Goal: Check status: Check status

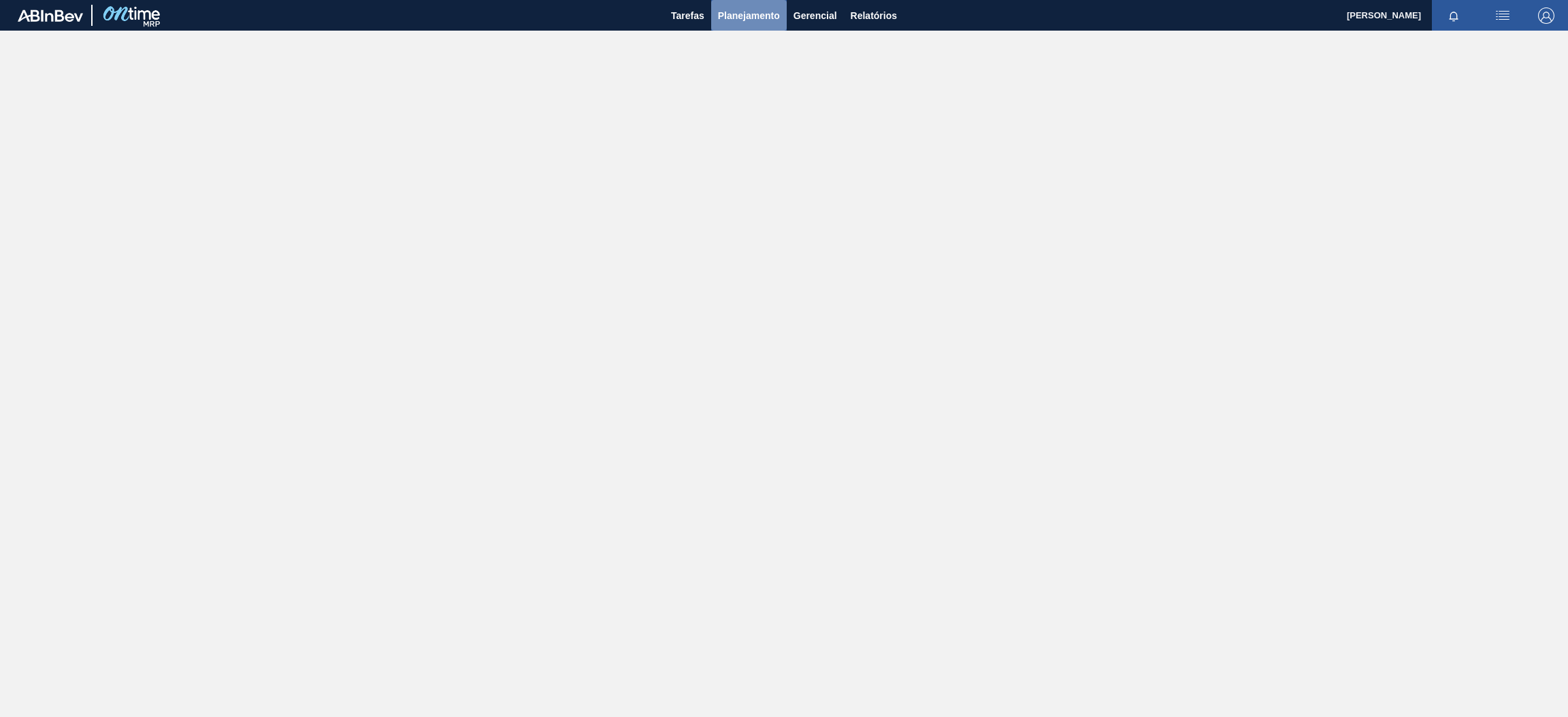
click at [711, 22] on button "Planejamento" at bounding box center [749, 15] width 75 height 30
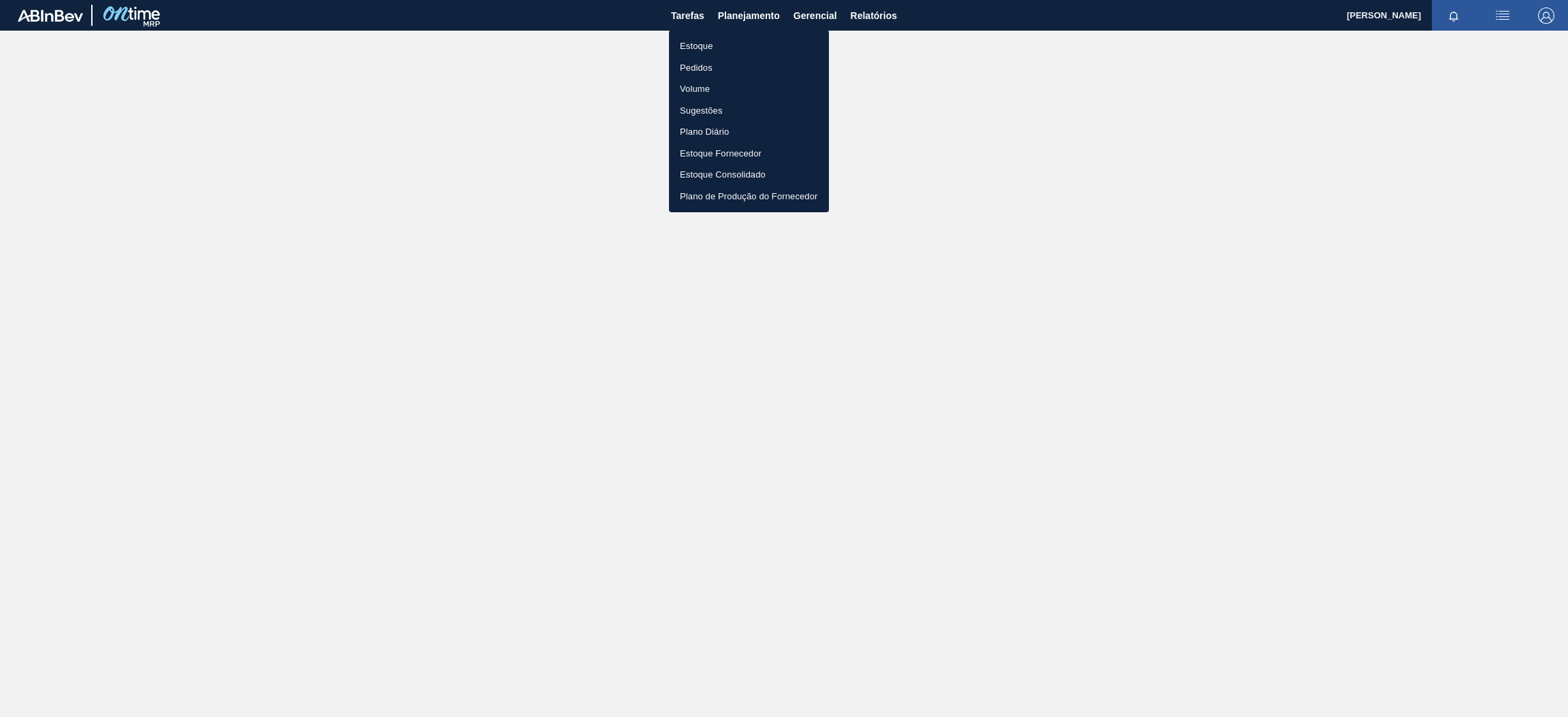
click at [726, 50] on li "Estoque" at bounding box center [749, 47] width 160 height 22
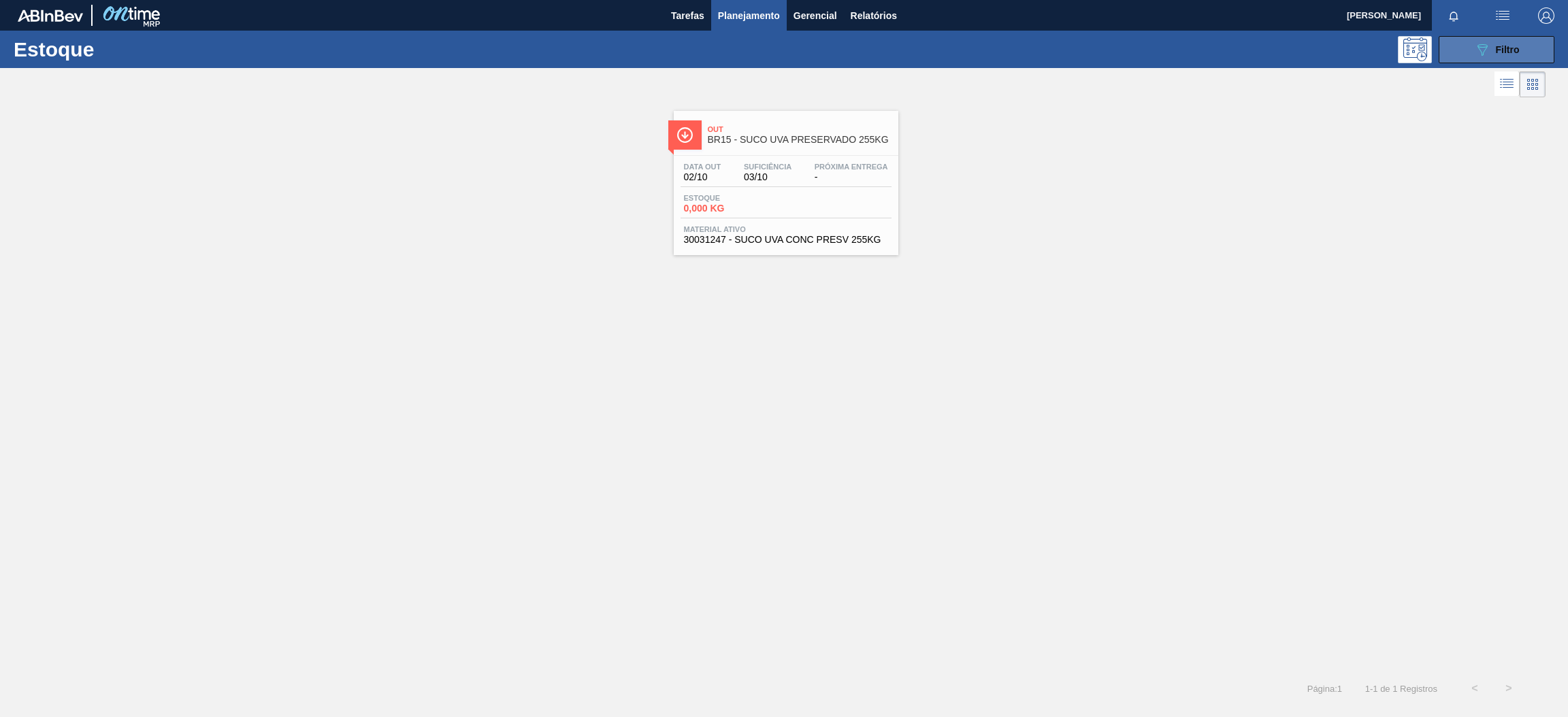
click at [1448, 47] on button "089F7B8B-B2A5-4AFE-B5C0-19BA573D28AC Filtro" at bounding box center [1496, 49] width 116 height 27
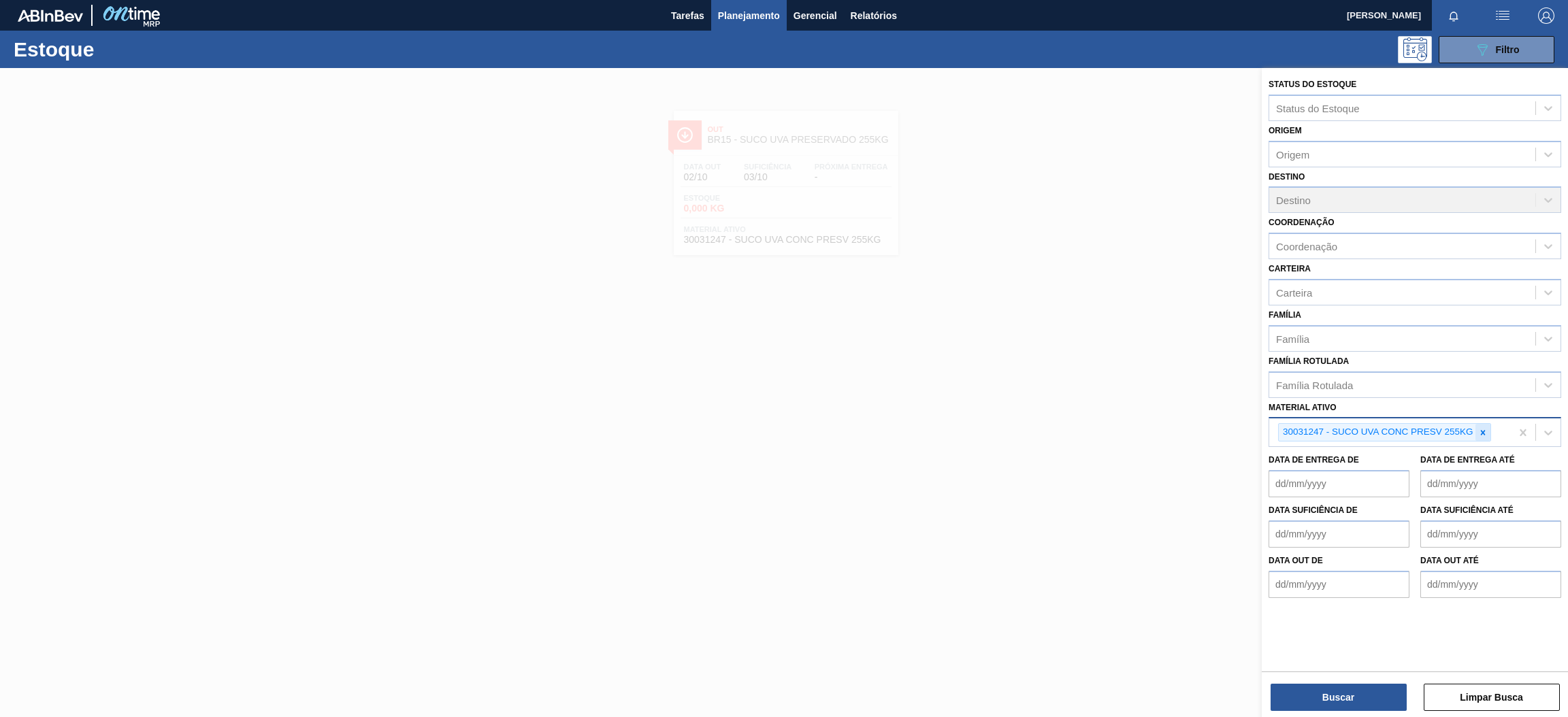
click at [1481, 430] on icon at bounding box center [1483, 433] width 5 height 5
paste ativo "30030778"
type ativo "30030778"
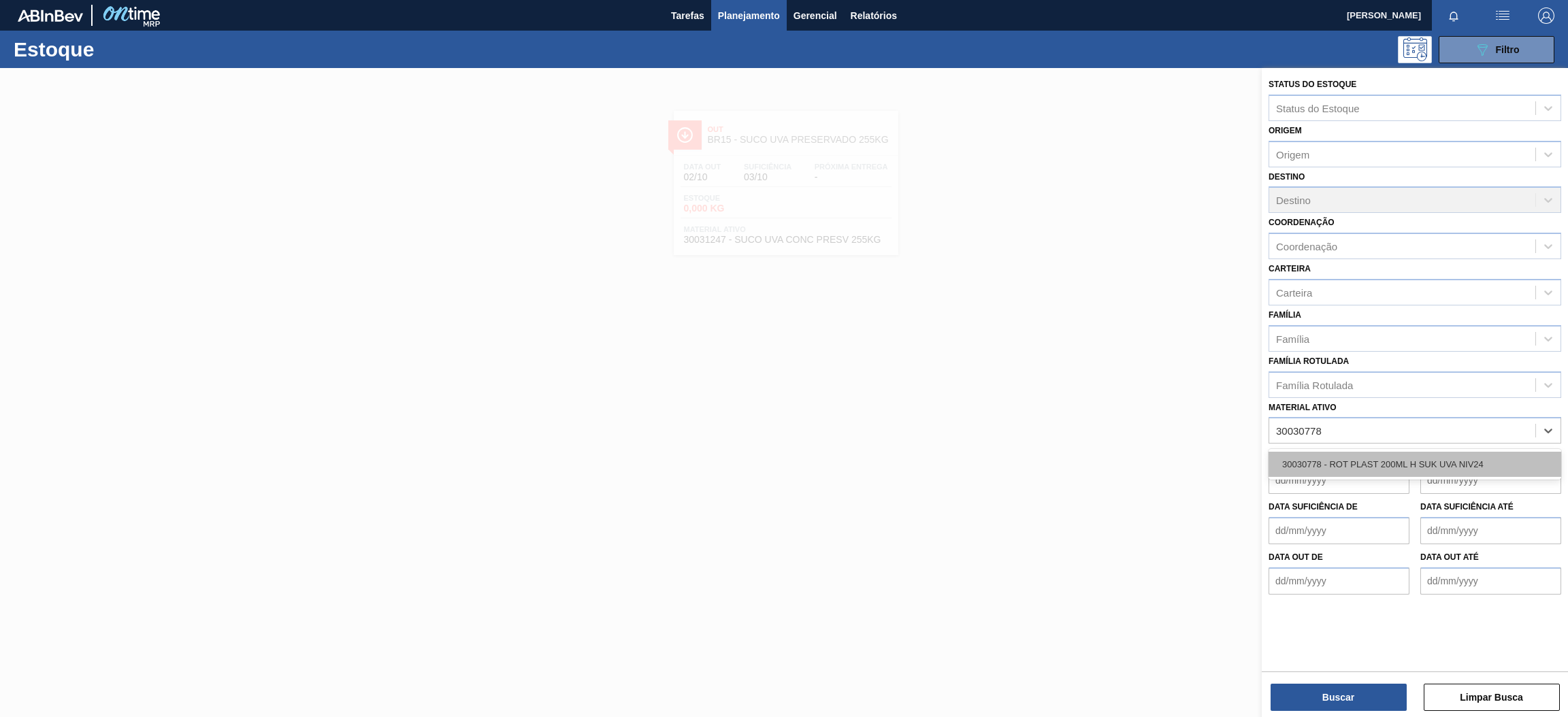
click at [1426, 461] on div "30030778 - ROT PLAST 200ML H SUK UVA NIV24" at bounding box center [1414, 465] width 293 height 25
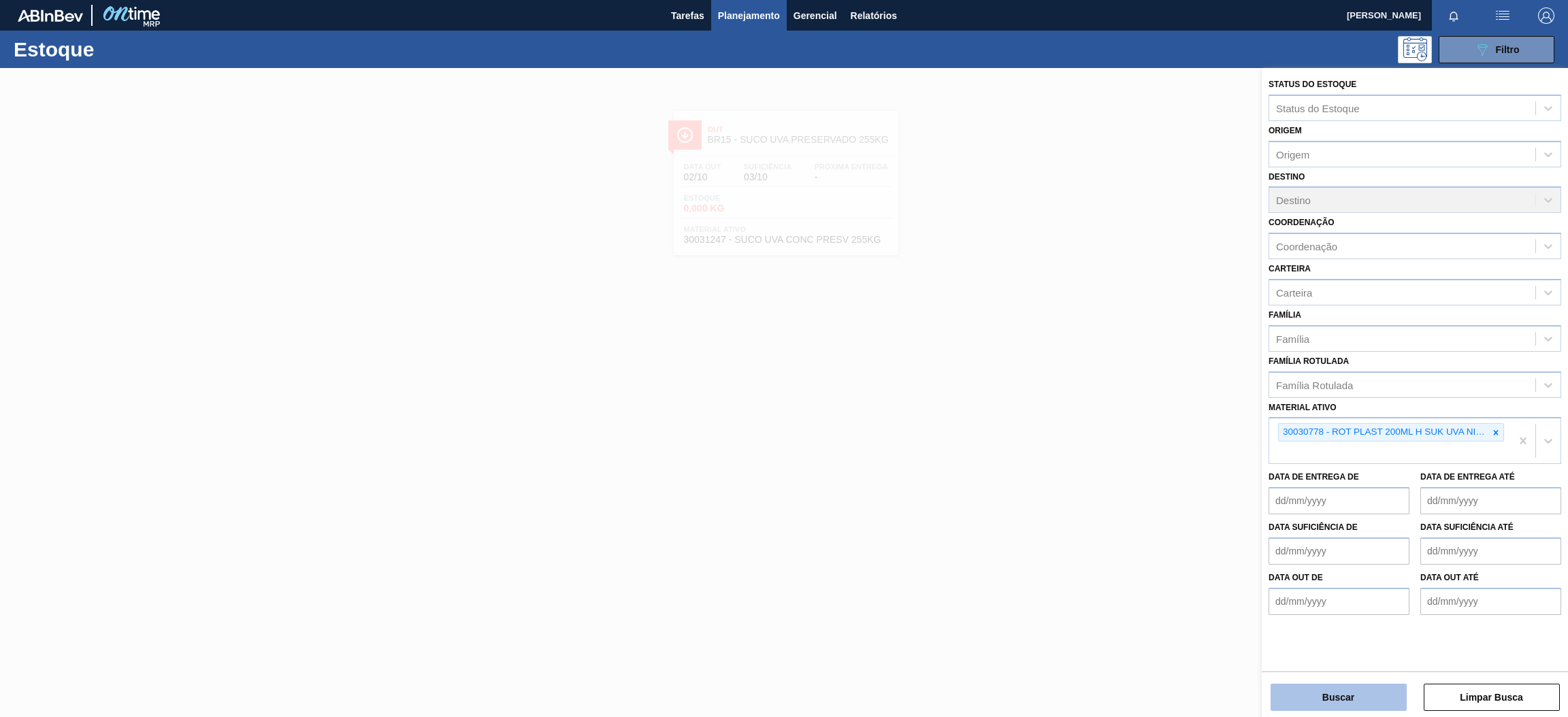
click at [1357, 700] on button "Buscar" at bounding box center [1338, 698] width 136 height 27
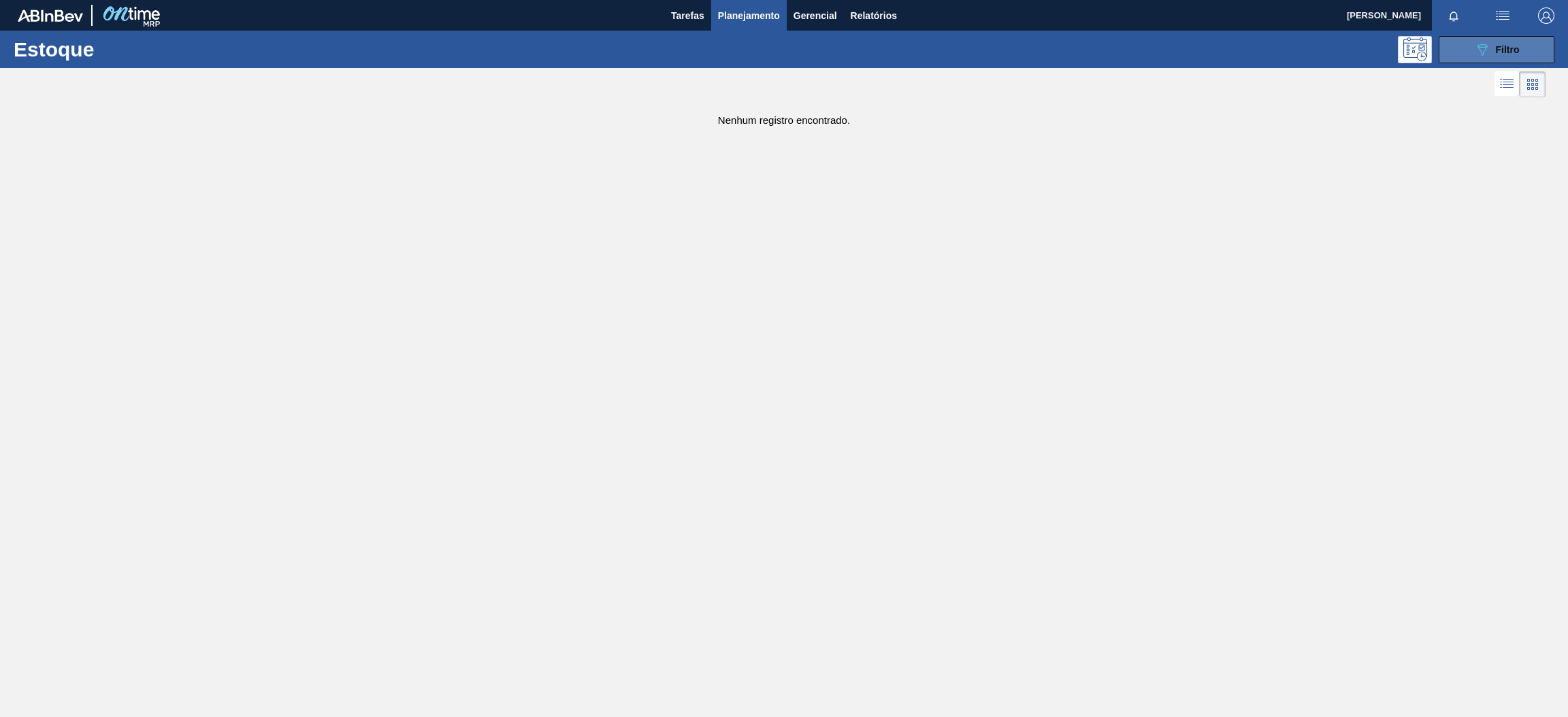
click at [1493, 57] on button "089F7B8B-B2A5-4AFE-B5C0-19BA573D28AC Filtro" at bounding box center [1496, 49] width 116 height 27
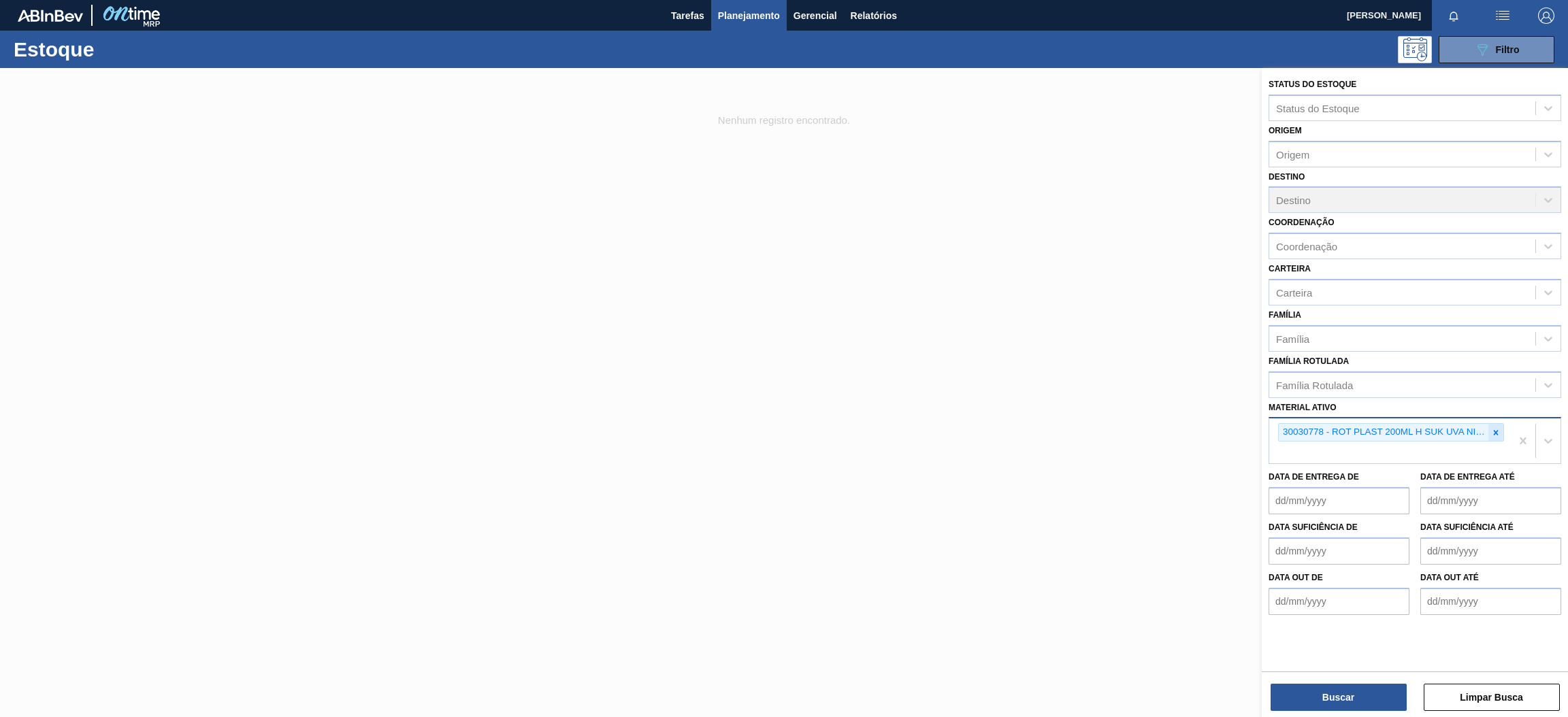
click at [1491, 431] on icon at bounding box center [1496, 433] width 9 height 9
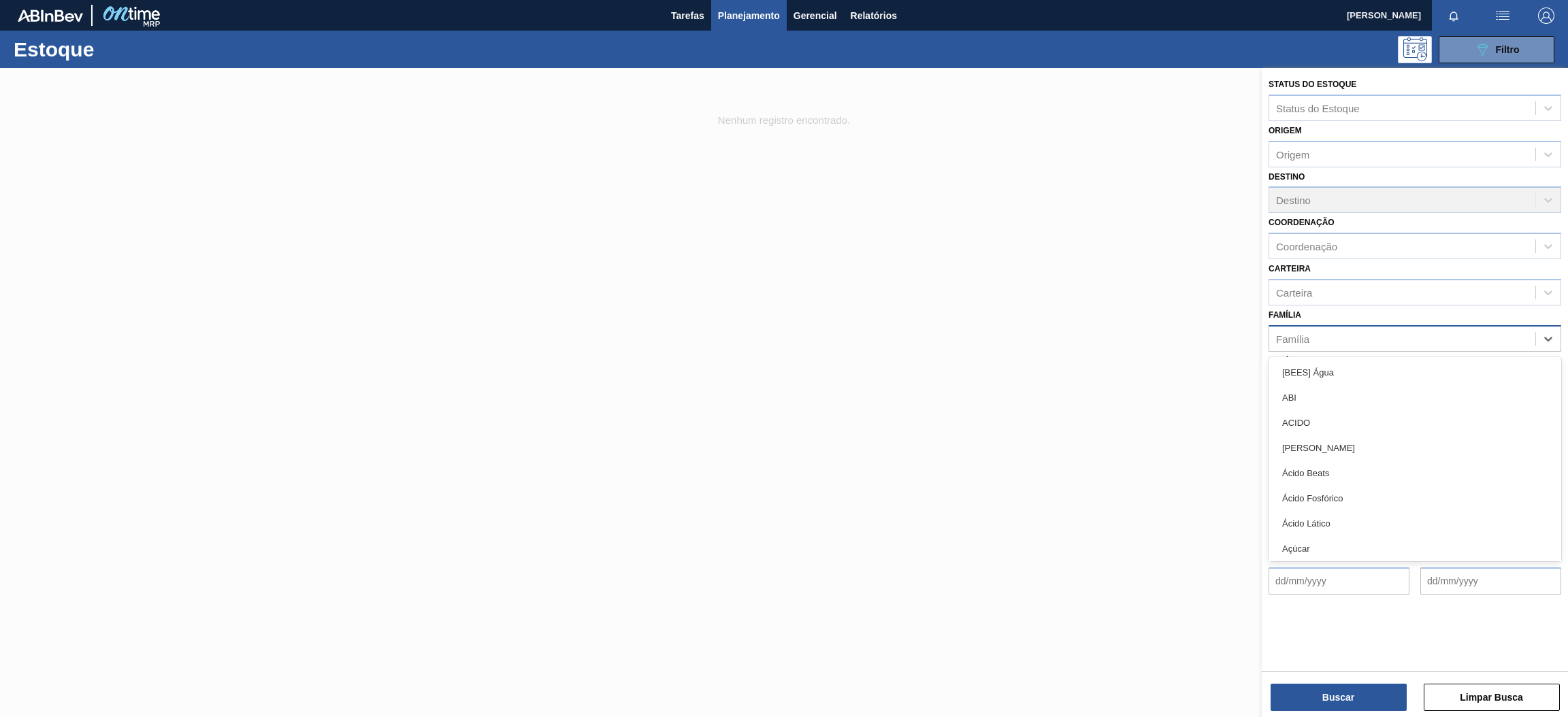
click at [1317, 329] on div "Família" at bounding box center [1402, 338] width 266 height 19
type input "r"
click at [1330, 297] on div "Carteira" at bounding box center [1402, 292] width 266 height 19
type input "ró"
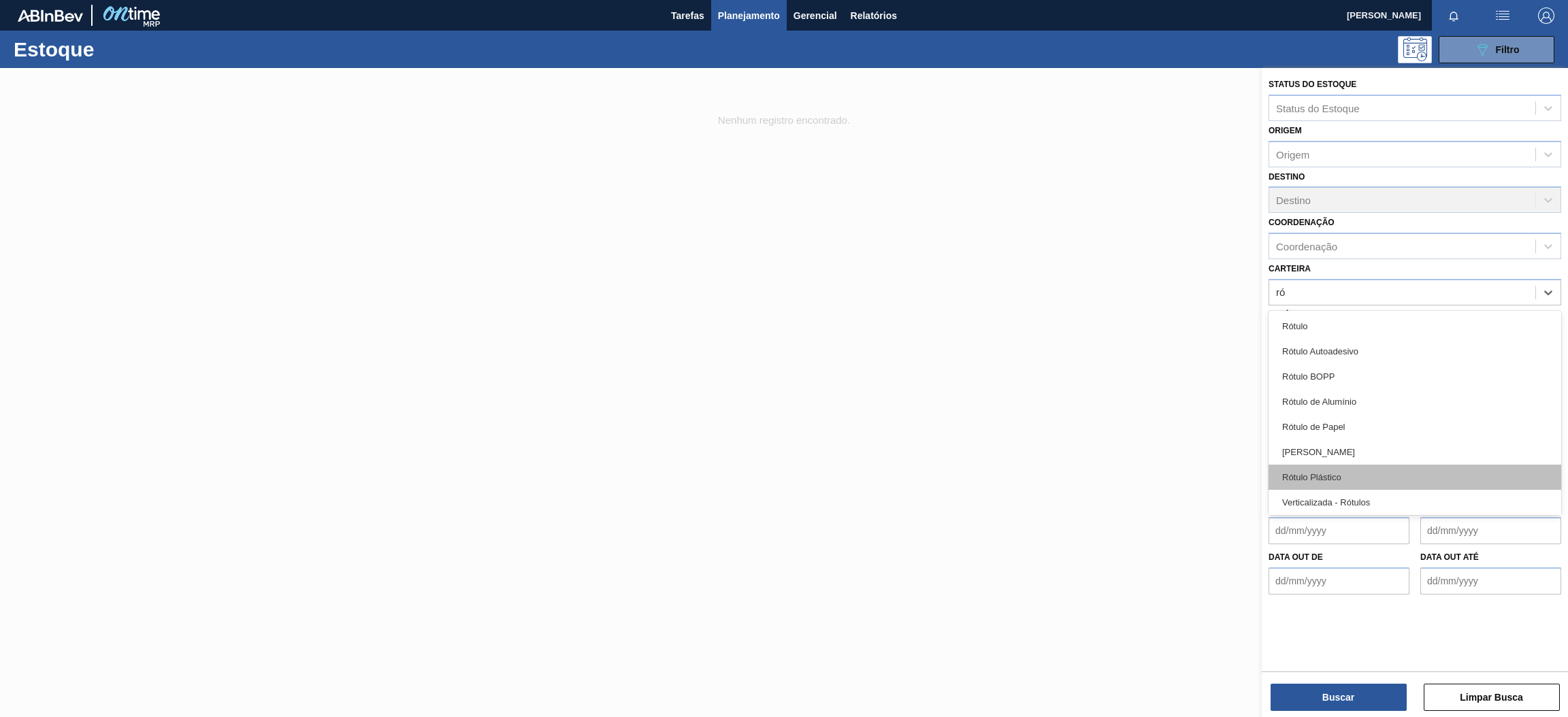
click at [1371, 472] on div "Rótulo Plástico" at bounding box center [1414, 477] width 293 height 25
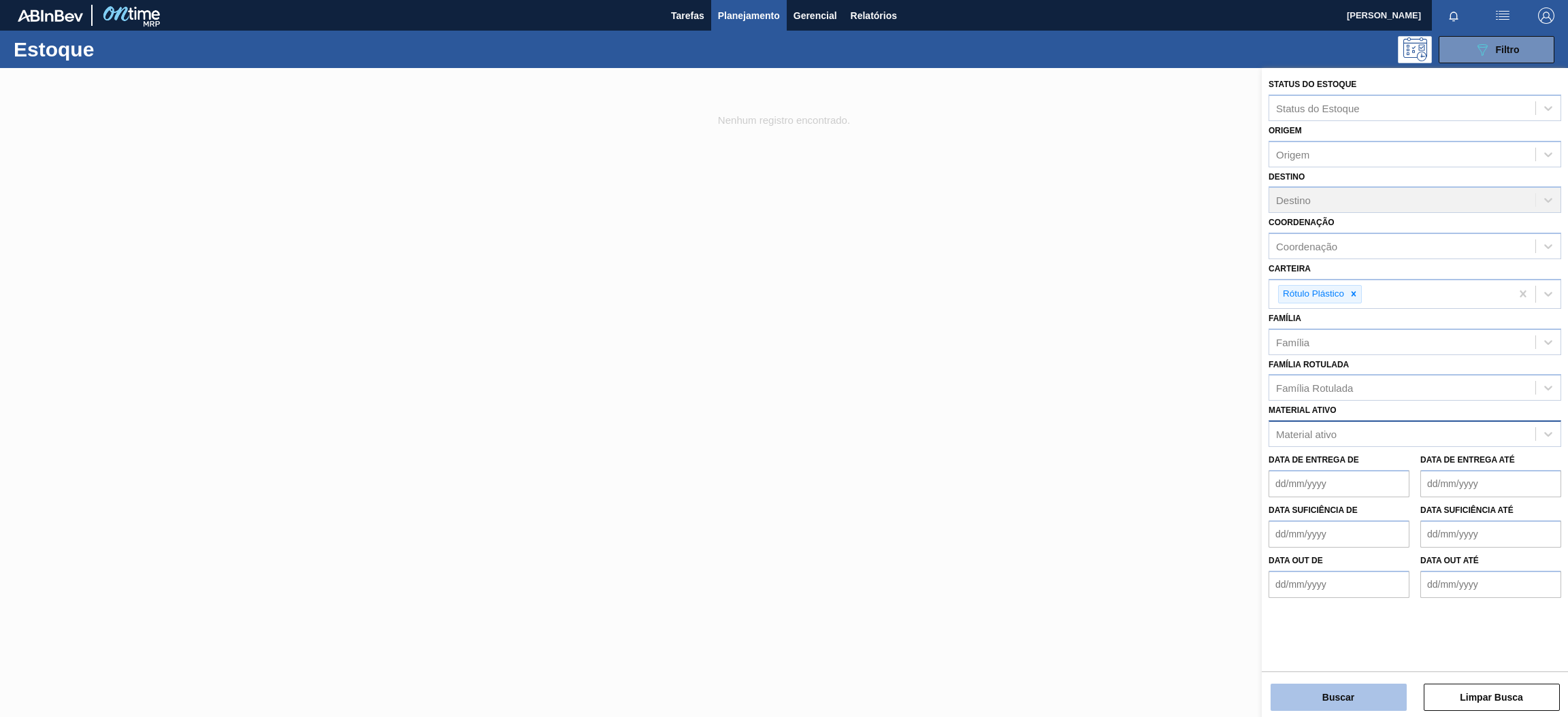
click at [1354, 697] on button "Buscar" at bounding box center [1338, 698] width 136 height 27
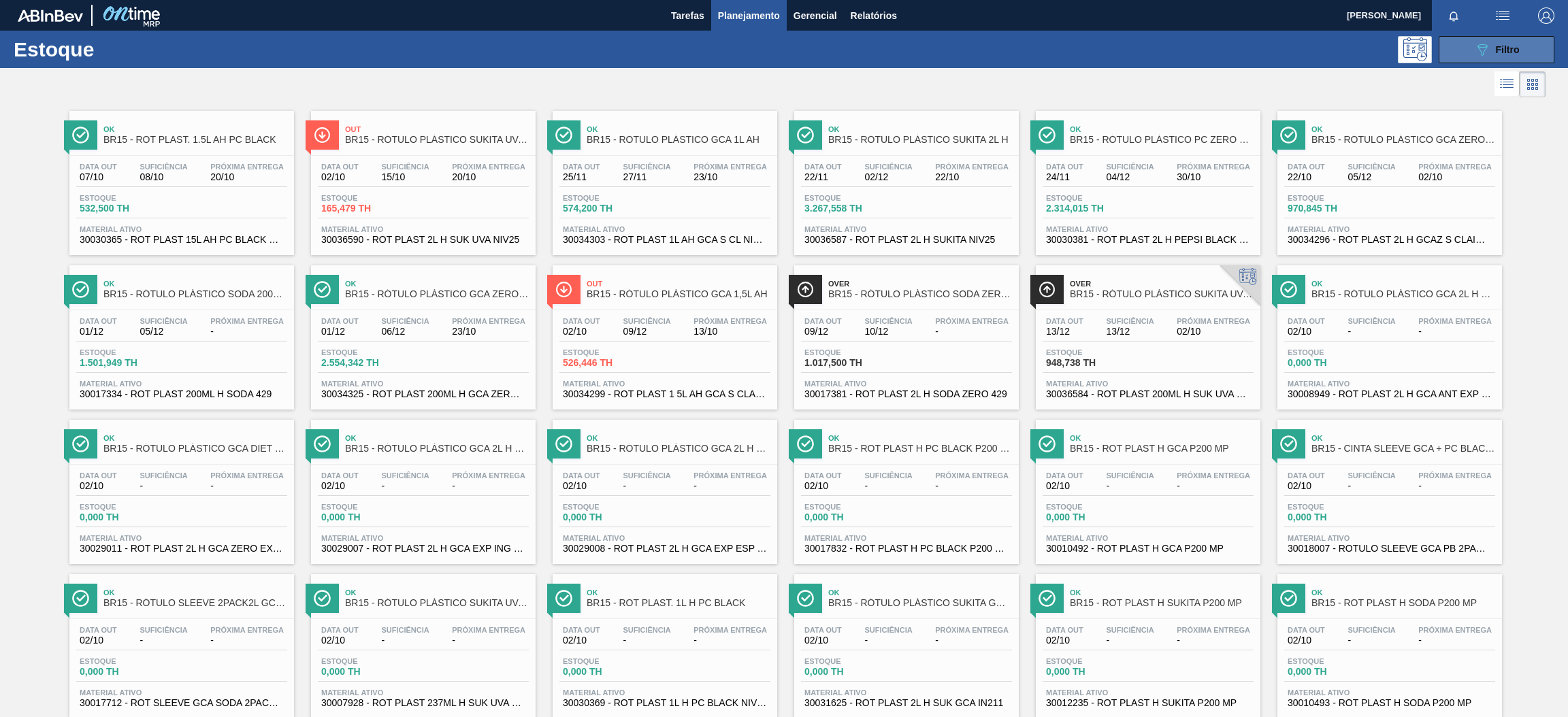
click at [1470, 52] on button "089F7B8B-B2A5-4AFE-B5C0-19BA573D28AC Filtro" at bounding box center [1496, 49] width 116 height 27
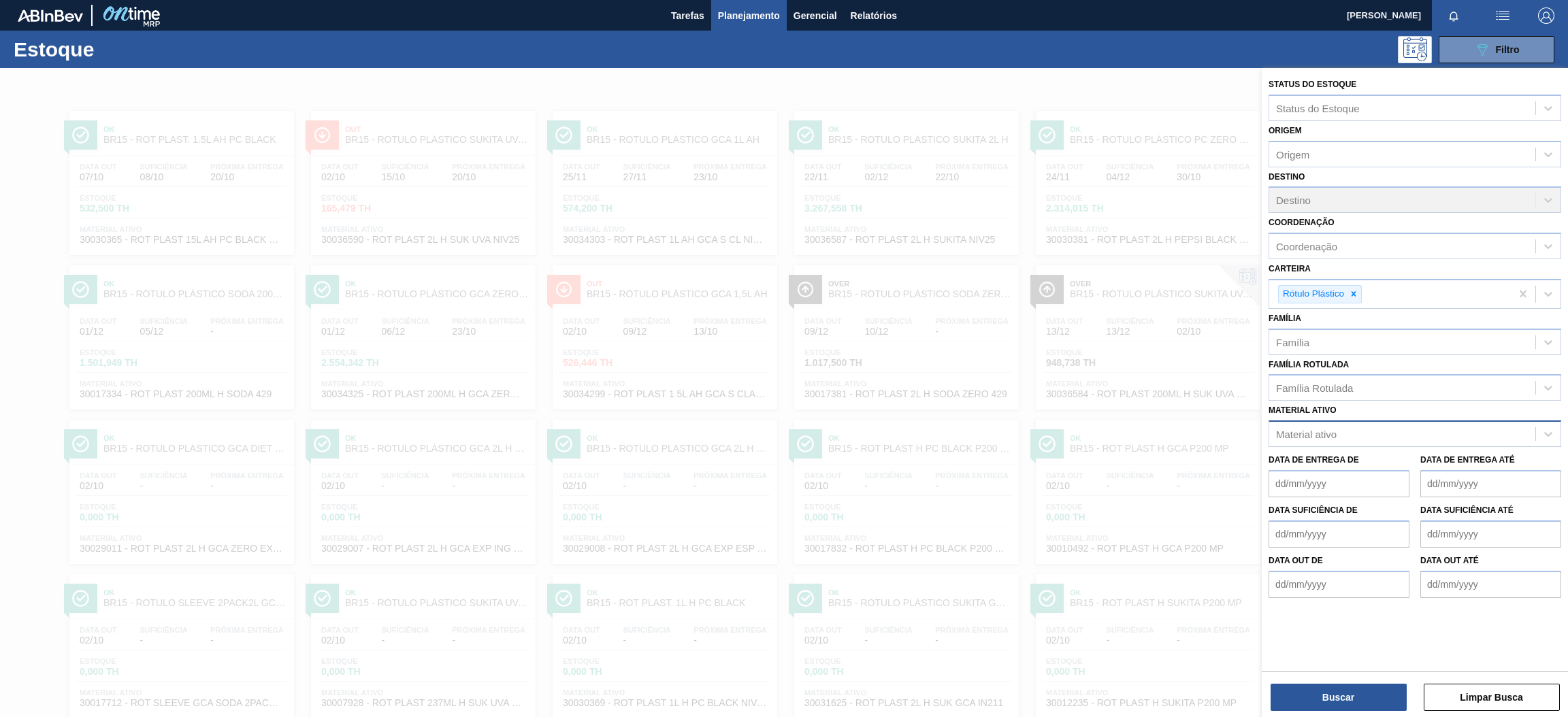
click at [1126, 74] on div at bounding box center [784, 426] width 1568 height 717
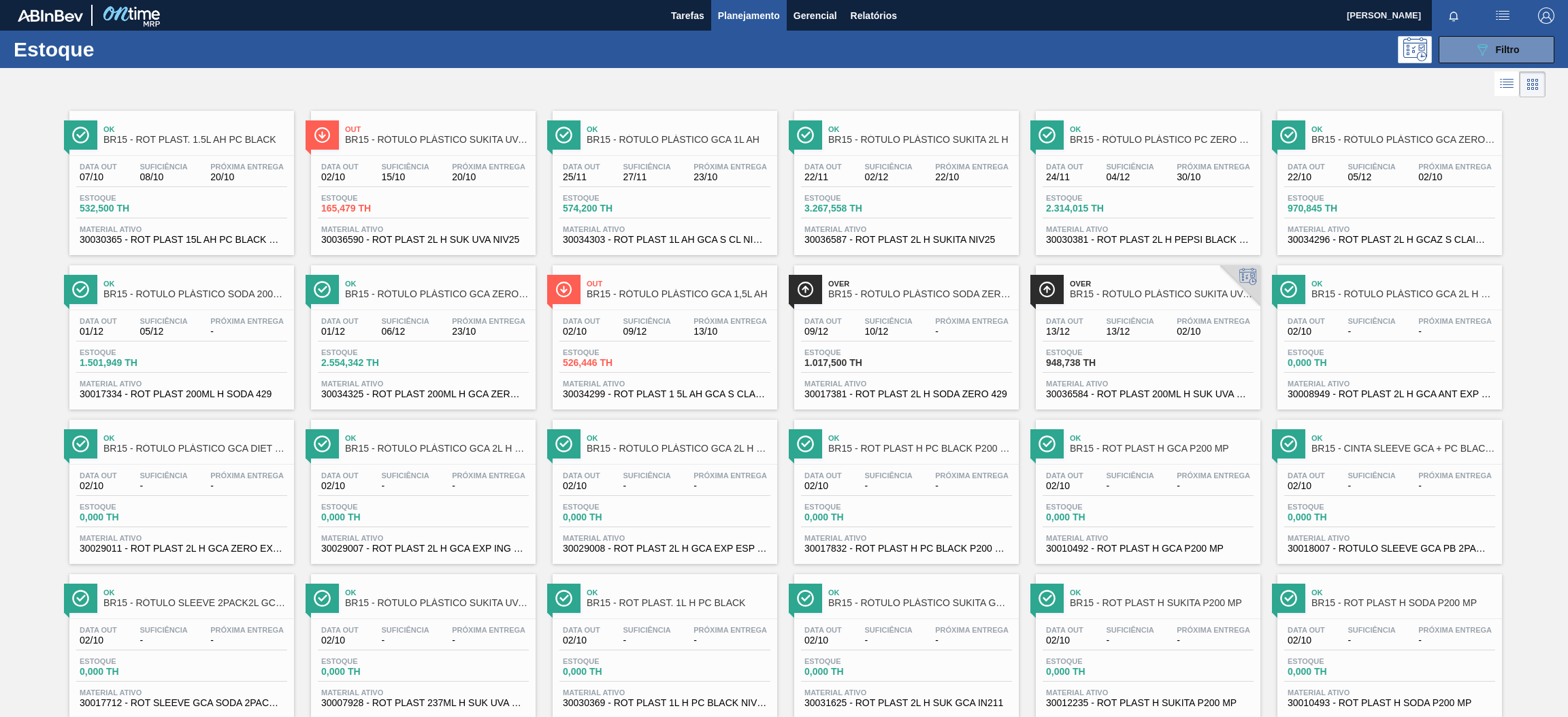
click at [1198, 370] on div "Estoque 948,738 TH" at bounding box center [1148, 361] width 211 height 25
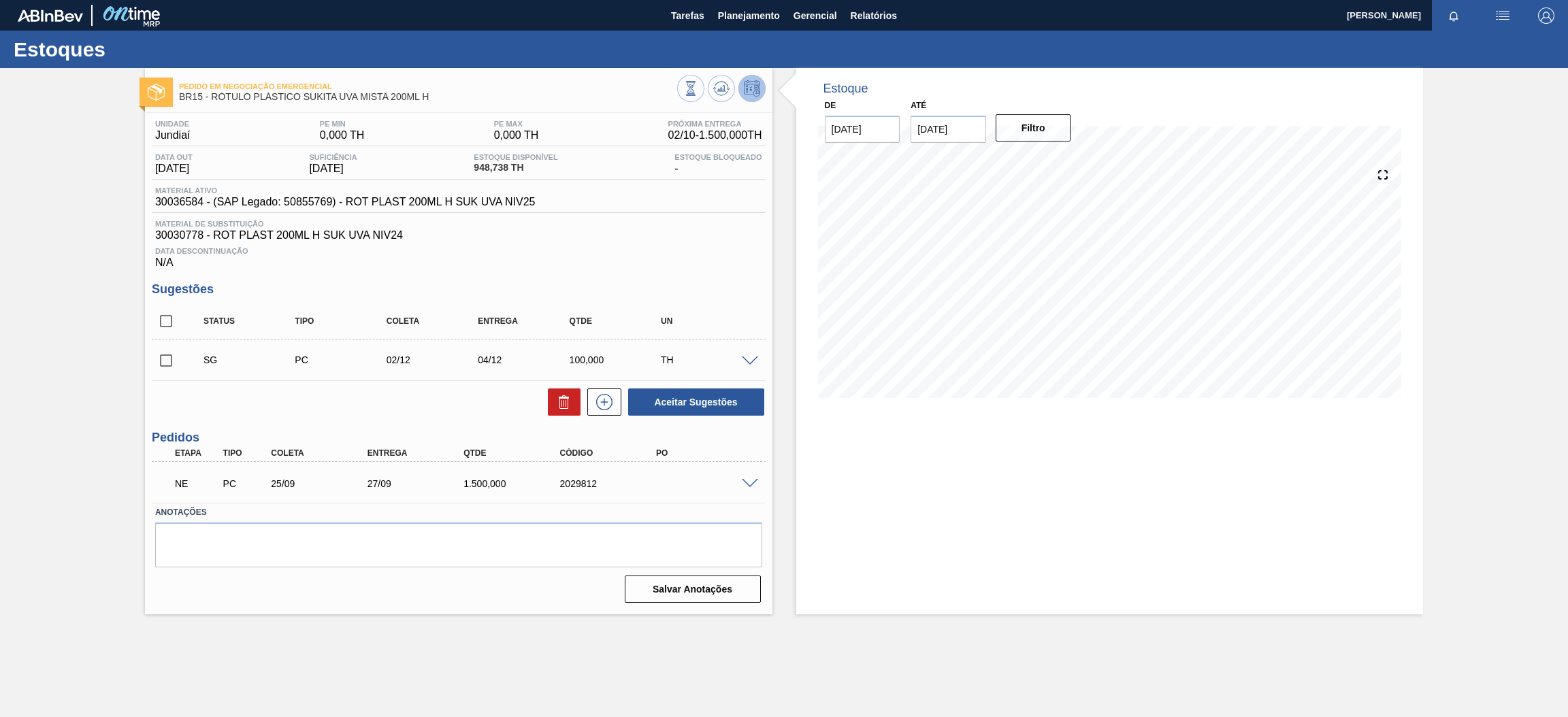
click at [748, 484] on span at bounding box center [749, 484] width 16 height 10
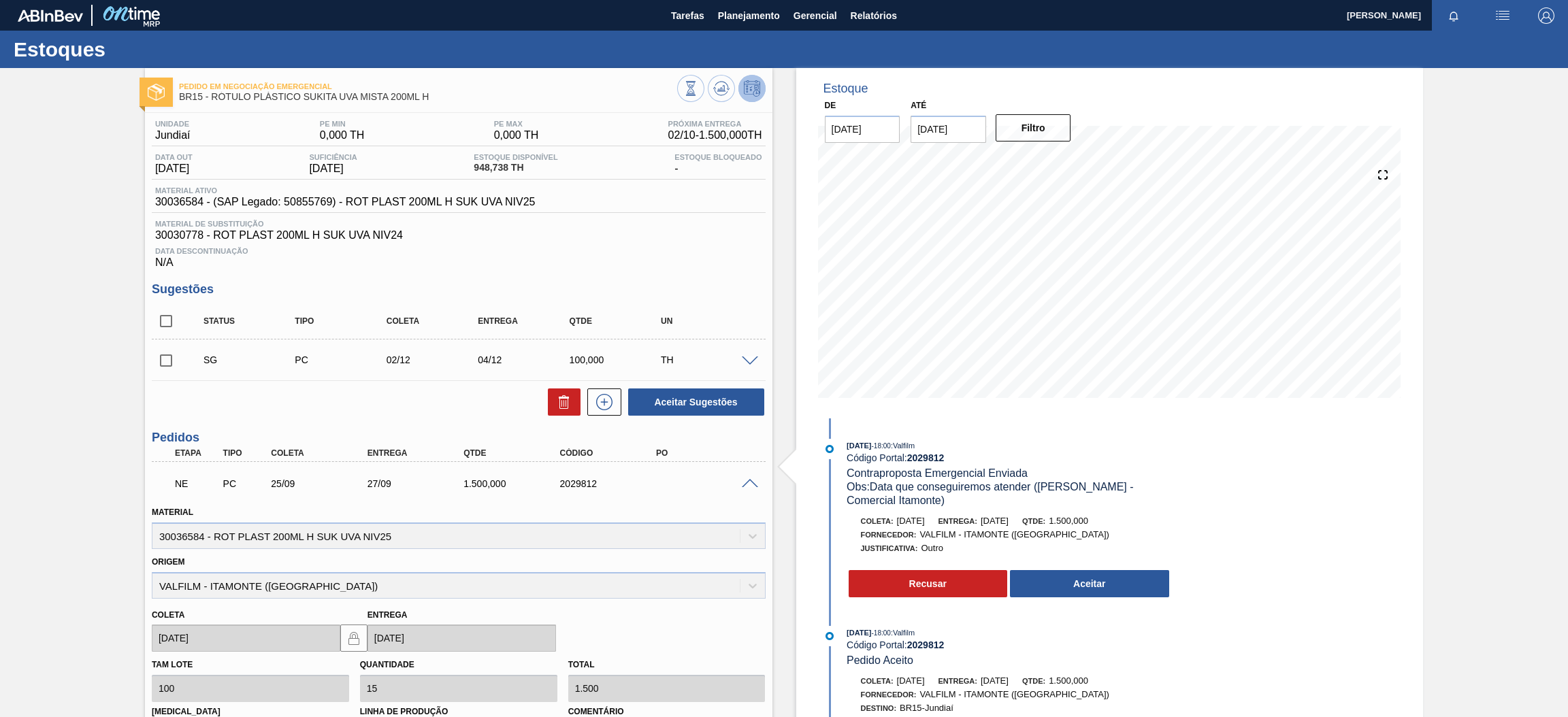
click at [748, 484] on span at bounding box center [749, 484] width 16 height 10
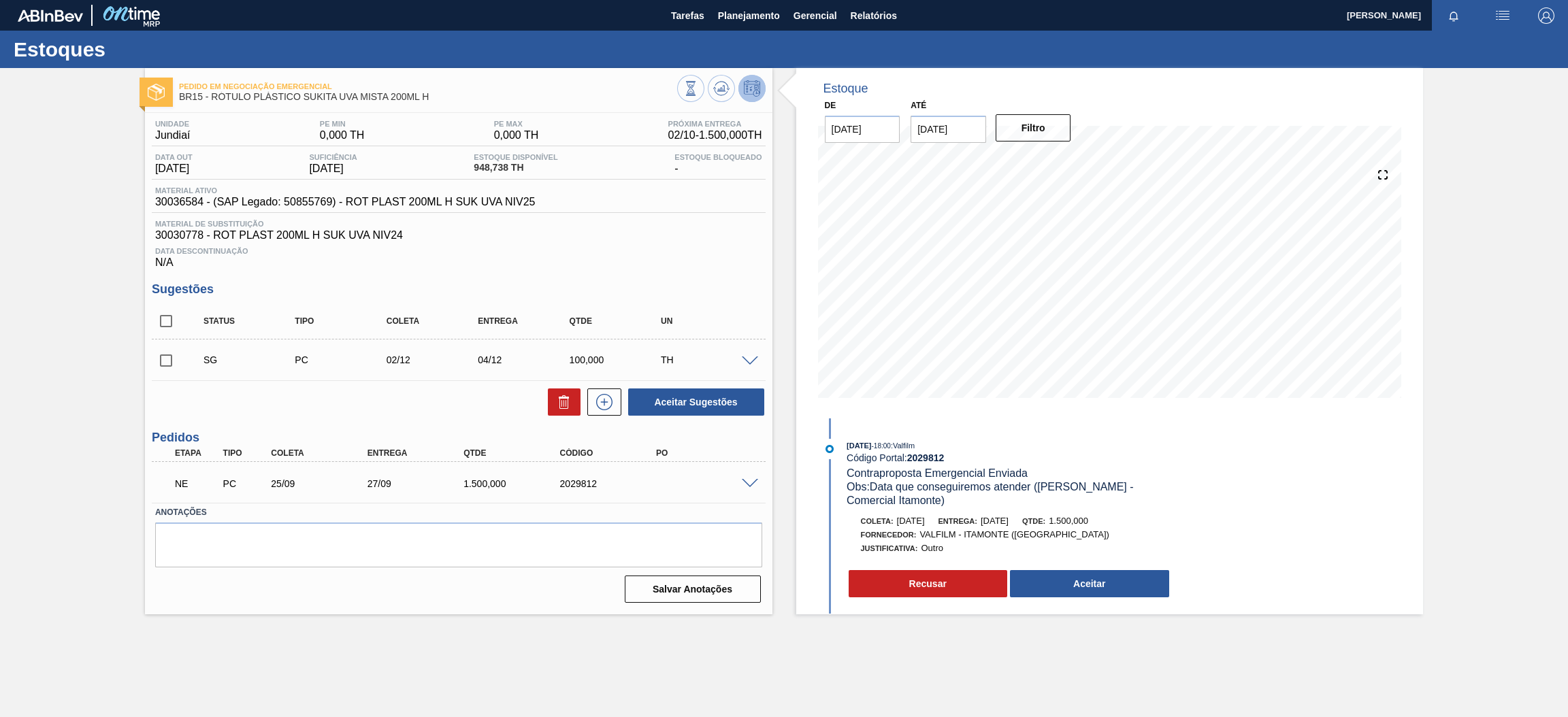
click at [744, 362] on span at bounding box center [749, 361] width 16 height 10
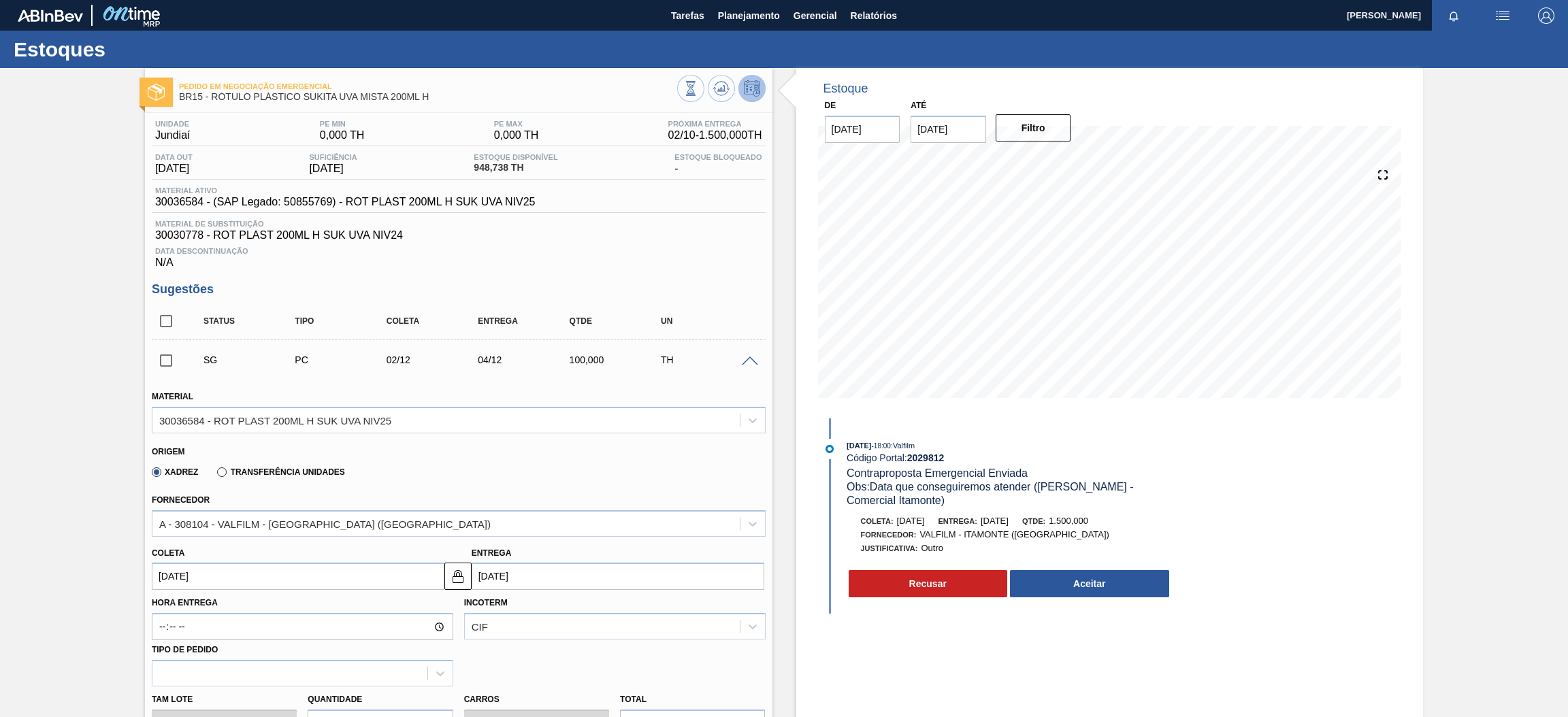
click at [744, 362] on span at bounding box center [749, 361] width 16 height 10
